Goal: Ask a question

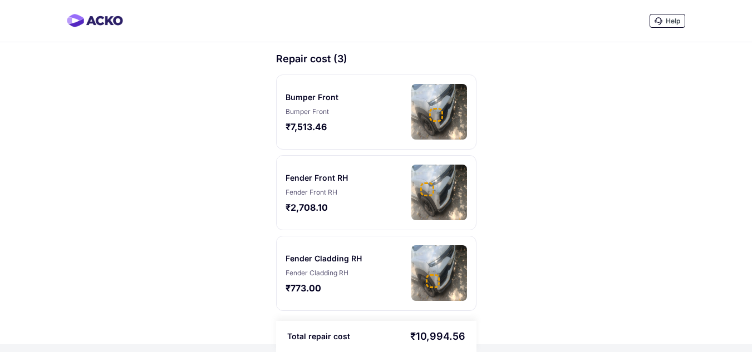
scroll to position [1, 0]
click at [666, 18] on span "Help" at bounding box center [673, 21] width 14 height 8
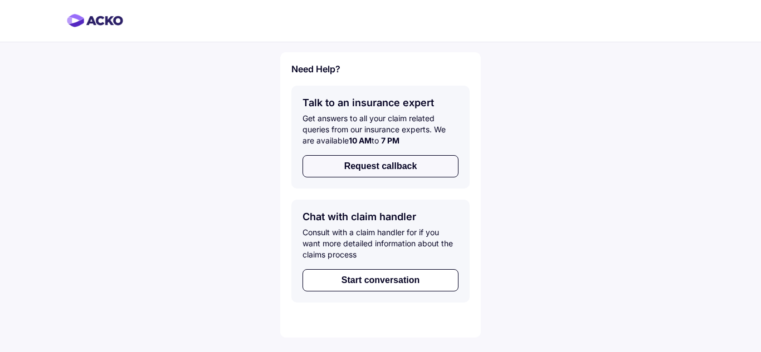
click at [350, 163] on button "Request callback" at bounding box center [380, 166] width 156 height 22
click at [378, 286] on button "Start conversation" at bounding box center [380, 280] width 156 height 22
click at [345, 163] on button "Request callback" at bounding box center [380, 166] width 156 height 22
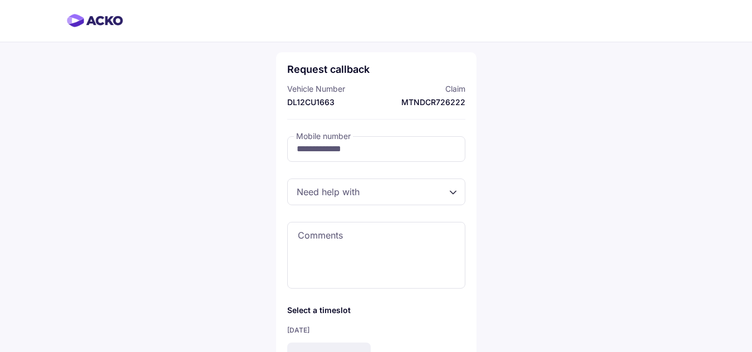
click at [383, 199] on div at bounding box center [376, 192] width 178 height 27
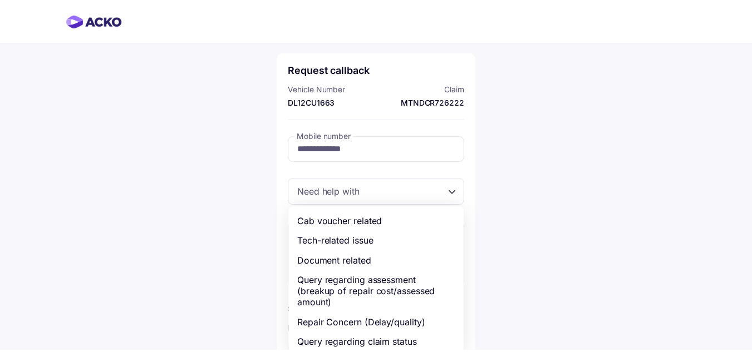
scroll to position [43, 0]
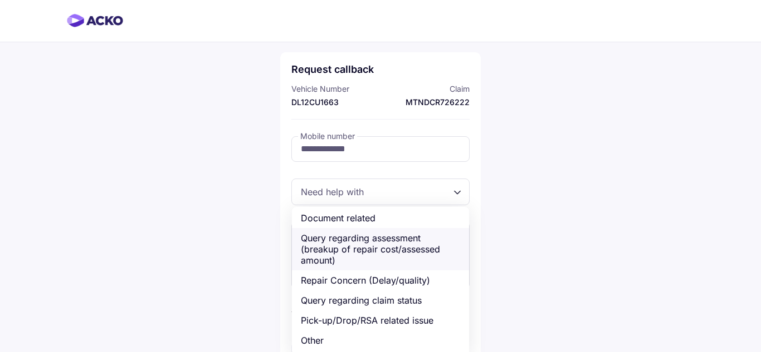
click at [418, 254] on div "Query regarding assessment (breakup of repair cost/assessed amount)" at bounding box center [380, 249] width 177 height 42
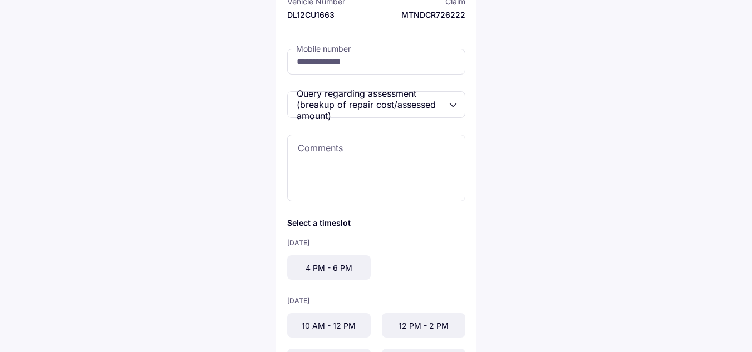
scroll to position [89, 0]
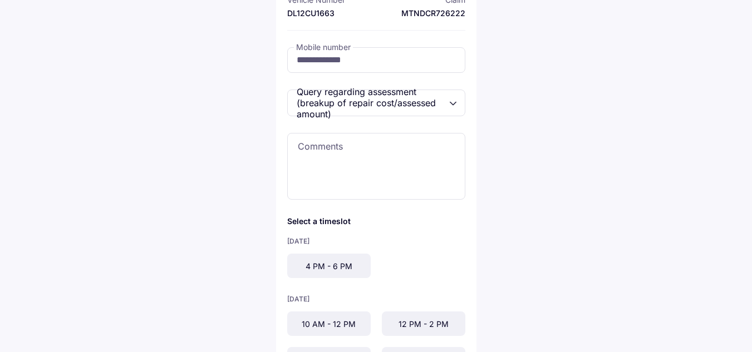
click at [333, 258] on div "4 PM - 6 PM" at bounding box center [329, 266] width 84 height 24
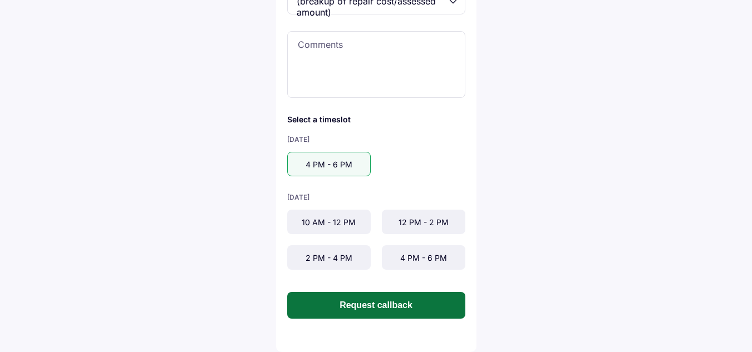
click at [331, 297] on button "Request callback" at bounding box center [376, 305] width 178 height 27
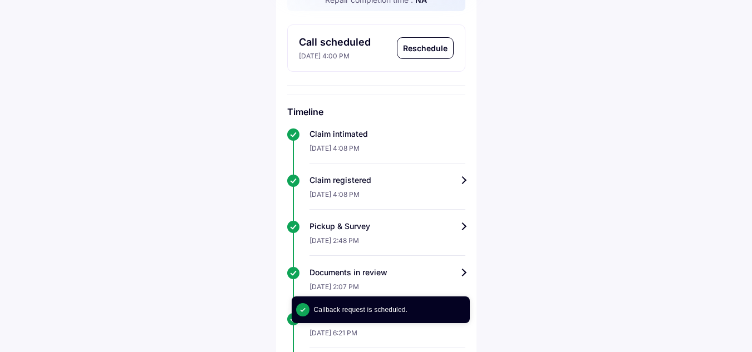
scroll to position [337, 0]
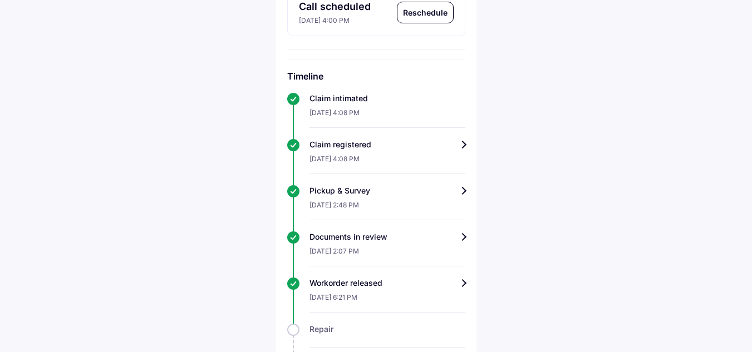
click at [462, 289] on div "Workorder released" at bounding box center [388, 283] width 156 height 11
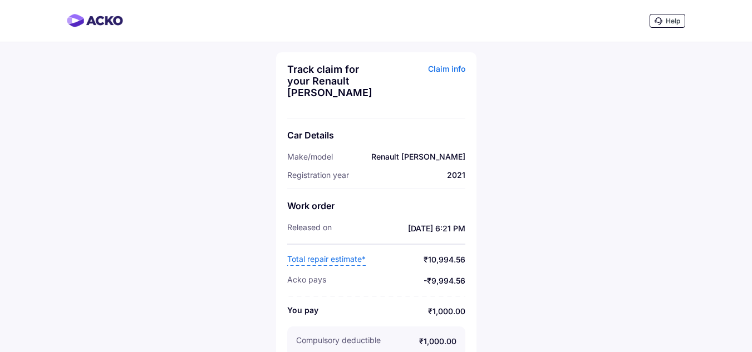
scroll to position [16, 0]
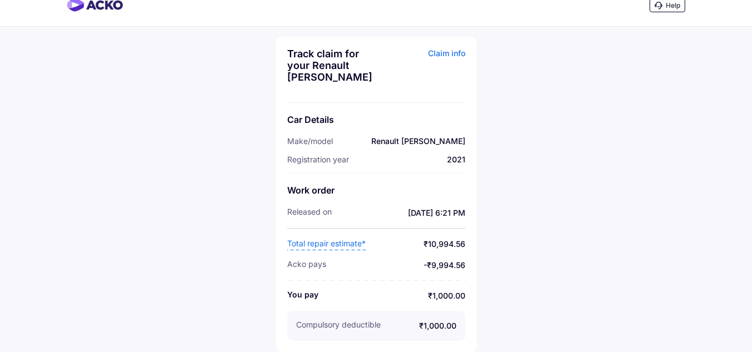
click at [330, 241] on span "Total repair estimate*" at bounding box center [326, 244] width 79 height 12
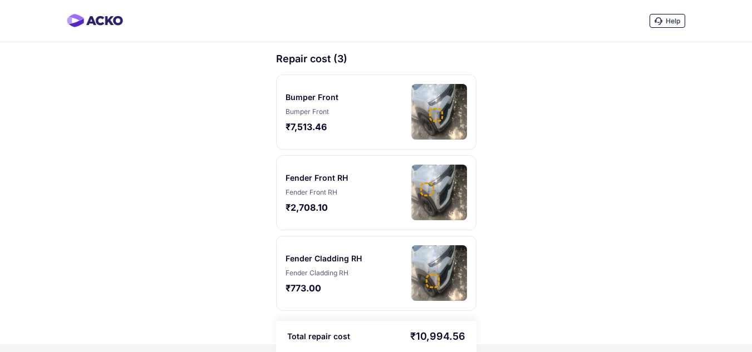
scroll to position [1, 0]
